Goal: Task Accomplishment & Management: Complete application form

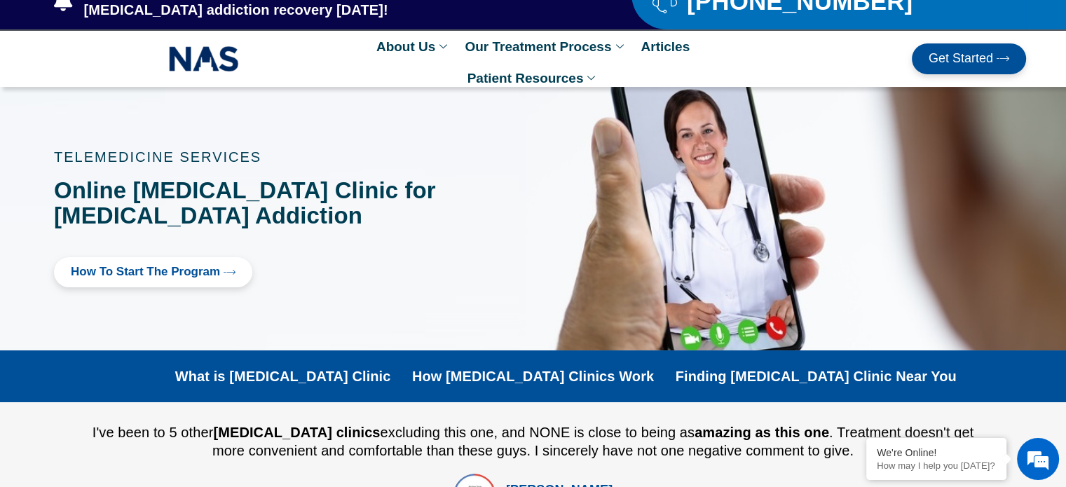
scroll to position [56, 0]
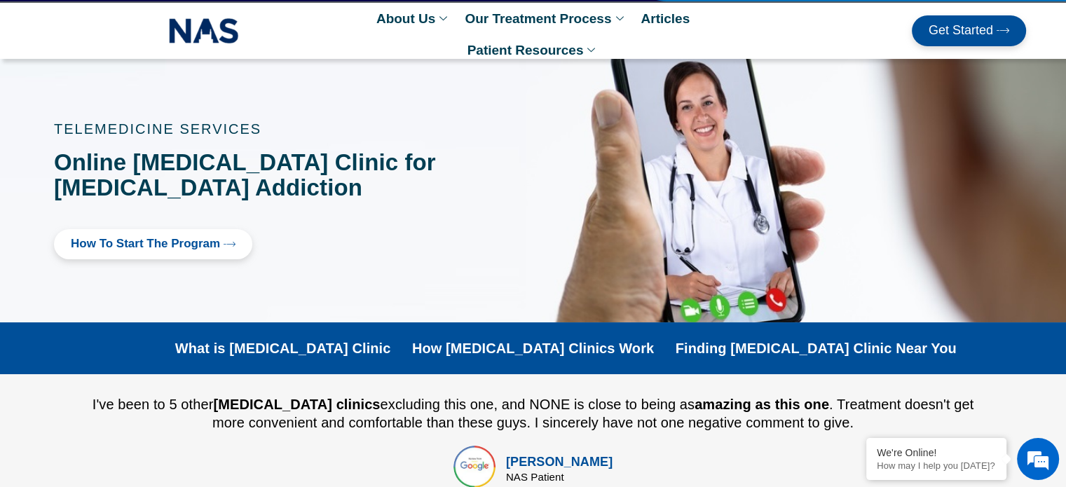
click at [224, 245] on icon at bounding box center [230, 244] width 12 height 12
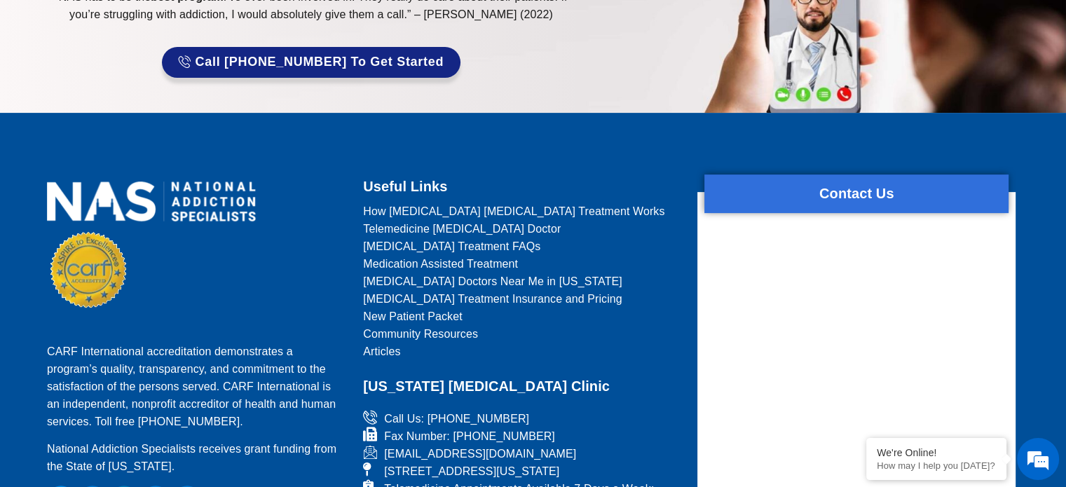
scroll to position [145, 0]
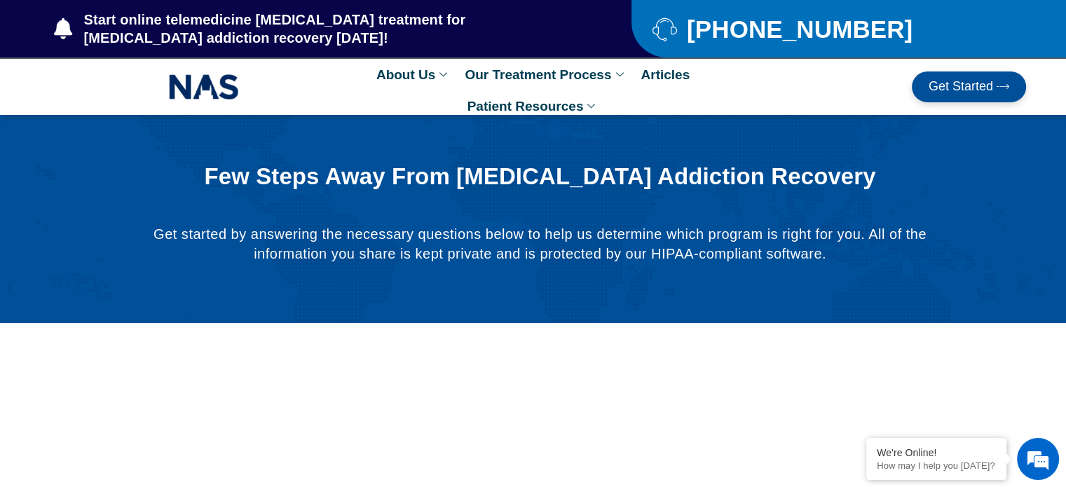
click at [168, 282] on div "Few Steps Away From Opioid Addiction Recovery Get started by answering the nece…" at bounding box center [539, 219] width 887 height 138
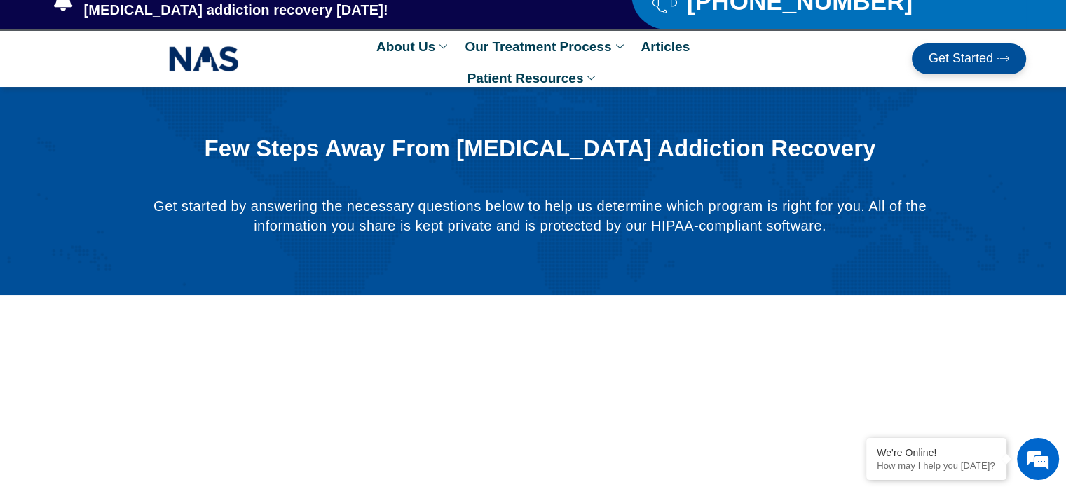
scroll to position [56, 0]
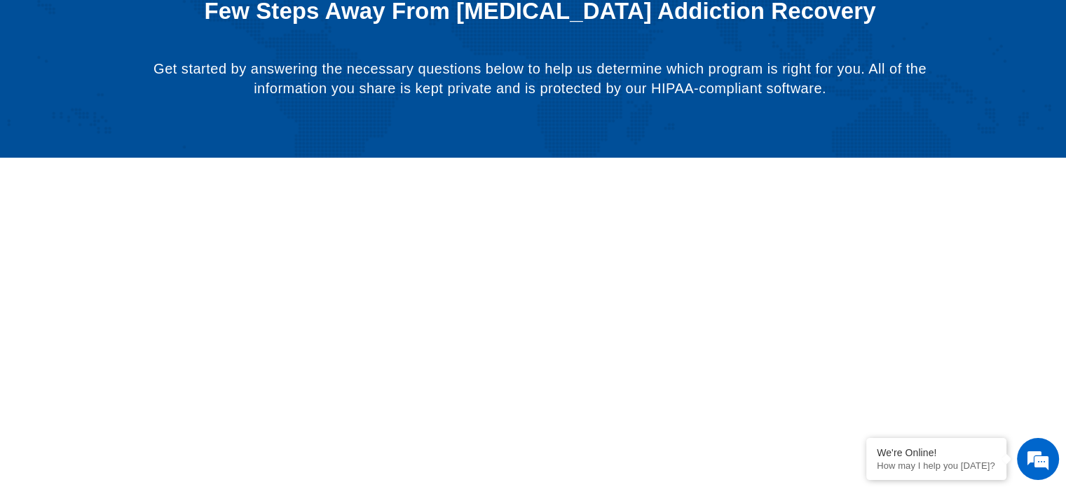
scroll to position [0, 0]
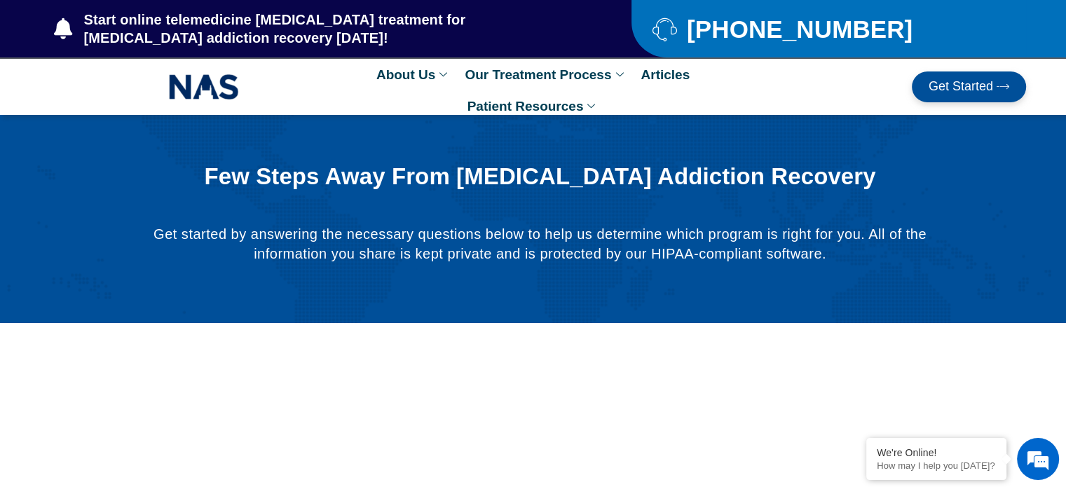
click at [157, 286] on div "Few Steps Away From Opioid Addiction Recovery Get started by answering the nece…" at bounding box center [539, 219] width 887 height 138
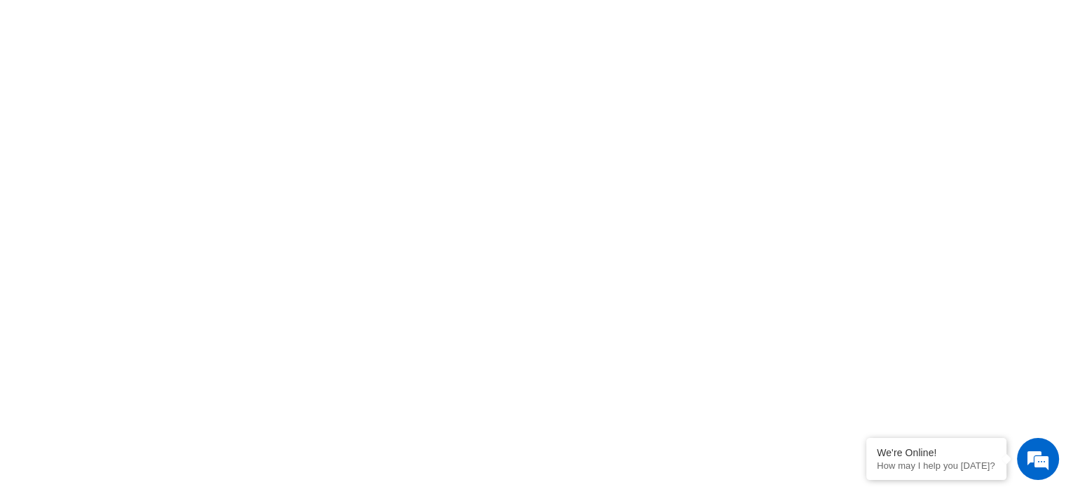
scroll to position [365, 0]
